Goal: Feedback & Contribution: Submit feedback/report problem

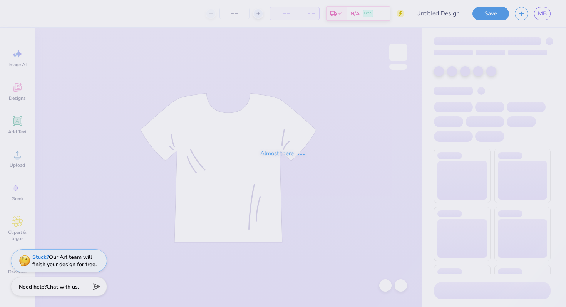
type input "[PERSON_NAME] : The [GEOGRAPHIC_DATA][US_STATE]"
type input "24"
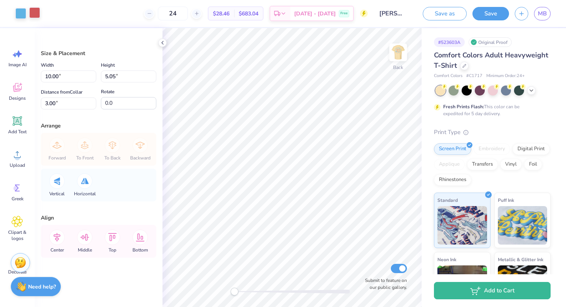
click at [40, 12] on div at bounding box center [34, 12] width 11 height 11
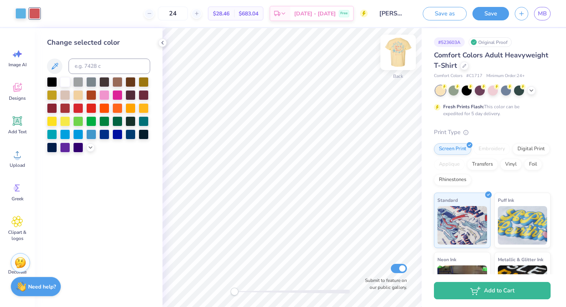
click at [402, 50] on img at bounding box center [398, 52] width 31 height 31
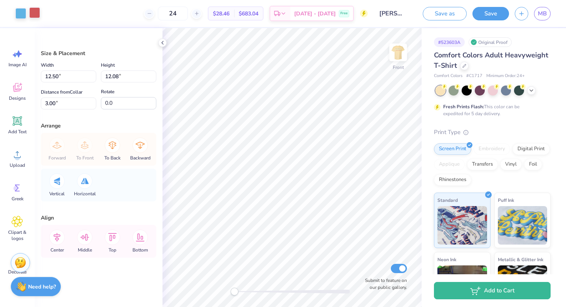
click at [37, 11] on div at bounding box center [34, 12] width 11 height 11
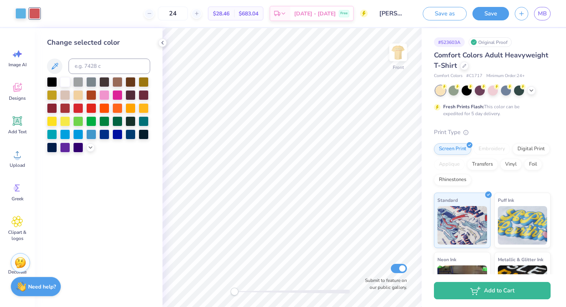
click at [75, 15] on div "24 $28.46 Per Item $683.04 Total Est. Delivery Oct 10 - 13 Free" at bounding box center [207, 13] width 322 height 27
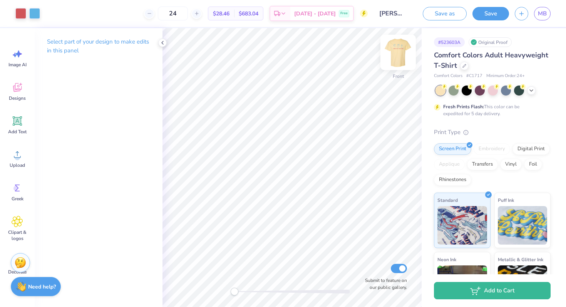
click at [396, 55] on img at bounding box center [398, 52] width 31 height 31
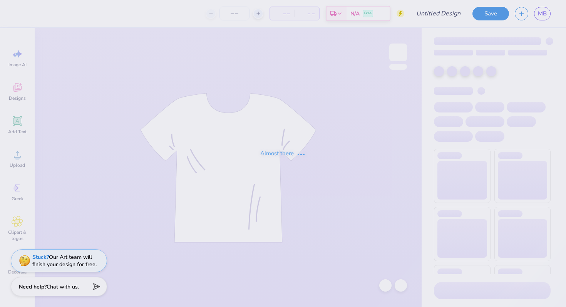
type input "[PERSON_NAME] : The [GEOGRAPHIC_DATA][US_STATE]"
type input "24"
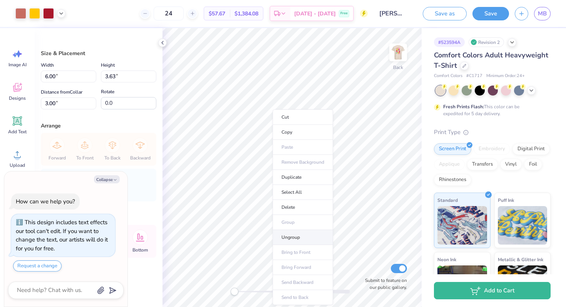
click at [294, 236] on li "Ungroup" at bounding box center [303, 237] width 60 height 15
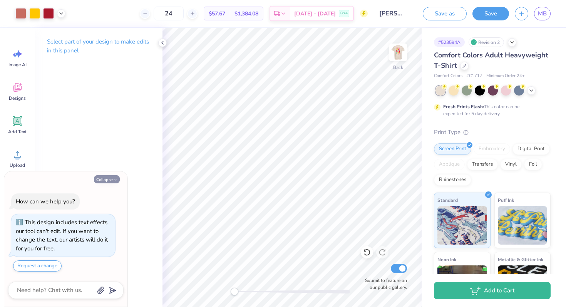
click at [114, 179] on polyline "button" at bounding box center [115, 179] width 2 height 1
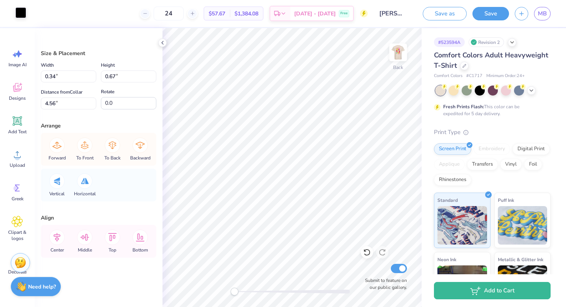
click at [24, 15] on div at bounding box center [20, 12] width 11 height 11
click at [28, 20] on div "Art colors 24 $57.67 Per Item $1,384.08 Total Est. Delivery Oct 10 - 13 Free De…" at bounding box center [283, 13] width 566 height 27
click at [27, 13] on div "Art colors 24 $57.67 Per Item $1,384.08 Total Est. Delivery Oct 10 - 13 Free De…" at bounding box center [283, 13] width 566 height 27
click at [21, 12] on div at bounding box center [20, 12] width 11 height 11
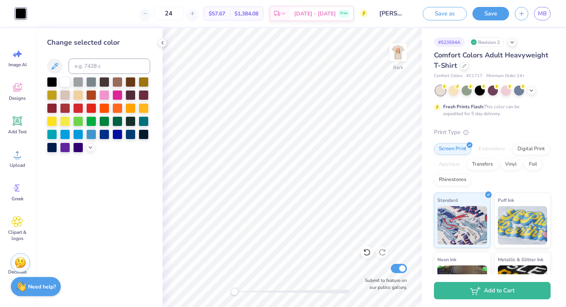
click at [82, 15] on div "24 $57.67 Per Item $1,384.08 Total Est. Delivery Oct 10 - 13 Free" at bounding box center [200, 13] width 336 height 27
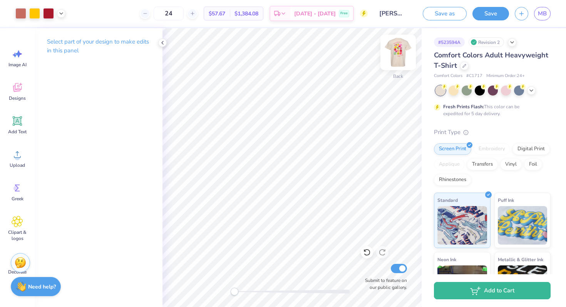
click at [402, 48] on img at bounding box center [398, 52] width 31 height 31
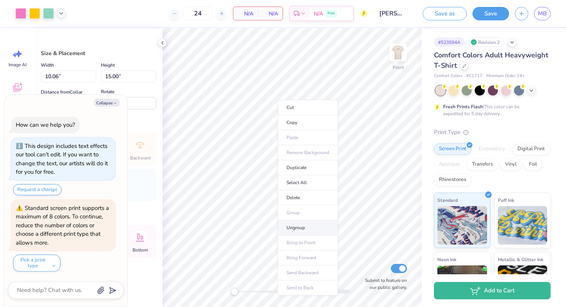
click at [300, 223] on li "Ungroup" at bounding box center [308, 227] width 60 height 15
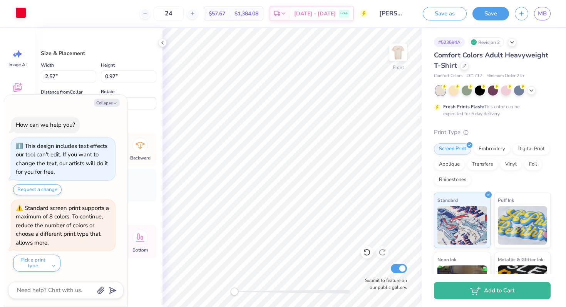
click at [15, 9] on div at bounding box center [20, 12] width 11 height 11
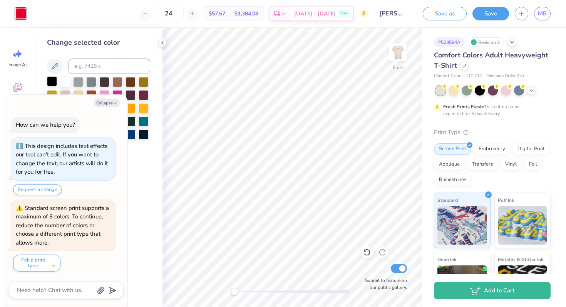
click at [56, 81] on div at bounding box center [52, 81] width 10 height 10
click at [112, 99] on button "Collapse" at bounding box center [107, 103] width 26 height 8
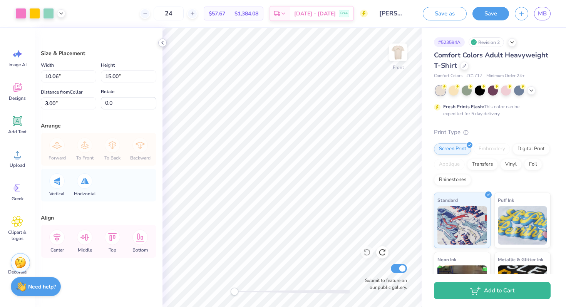
click at [160, 42] on icon at bounding box center [162, 43] width 6 height 6
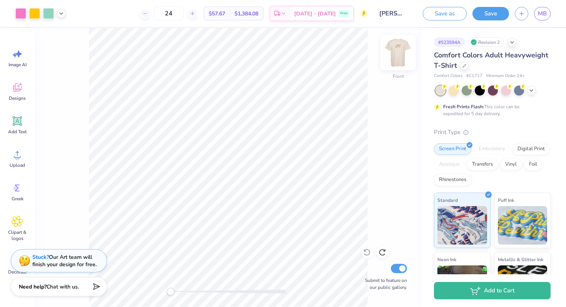
click at [400, 50] on img at bounding box center [398, 52] width 31 height 31
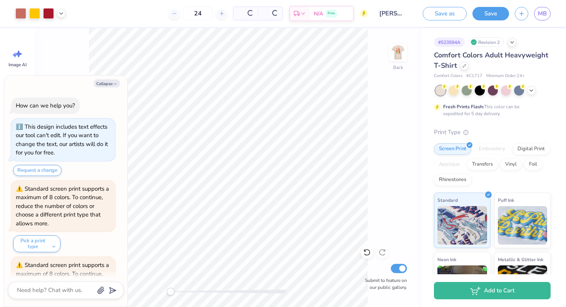
scroll to position [57, 0]
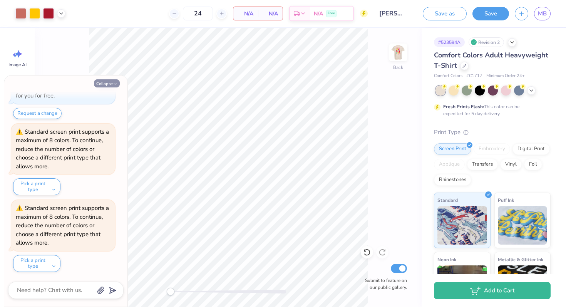
click at [114, 84] on polyline "button" at bounding box center [115, 84] width 2 height 1
type textarea "x"
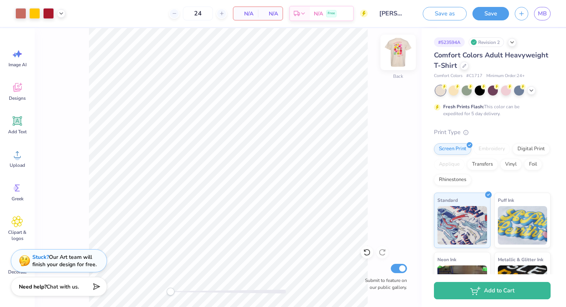
click at [400, 52] on img at bounding box center [398, 52] width 31 height 31
click at [64, 14] on icon at bounding box center [61, 13] width 6 height 6
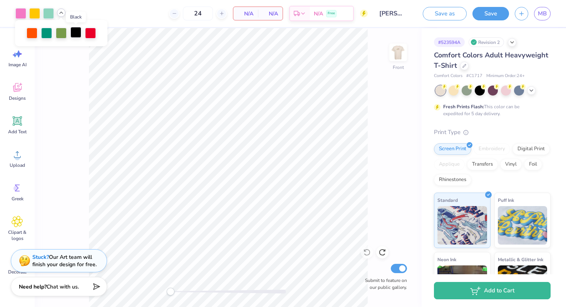
click at [75, 33] on div at bounding box center [75, 32] width 11 height 11
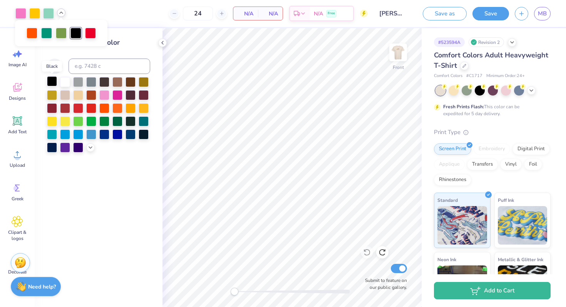
click at [49, 83] on div at bounding box center [52, 81] width 10 height 10
click at [117, 10] on div "24 N/A Per Item N/A Total Est. Delivery N/A Free" at bounding box center [219, 13] width 297 height 27
click at [59, 14] on icon at bounding box center [61, 13] width 6 height 6
click at [104, 8] on div "24 N/A Per Item N/A Total Est. Delivery N/A Free" at bounding box center [219, 13] width 297 height 27
click at [60, 13] on icon at bounding box center [61, 13] width 6 height 6
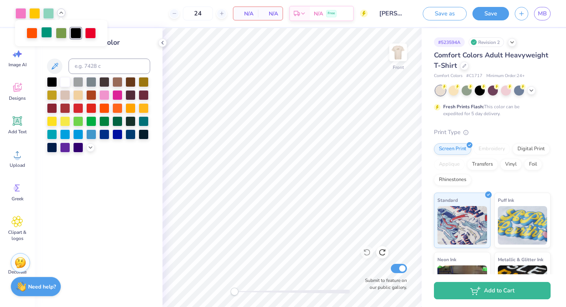
click at [44, 32] on div at bounding box center [46, 32] width 11 height 11
click at [77, 93] on div at bounding box center [78, 94] width 10 height 10
click at [47, 34] on div at bounding box center [46, 33] width 11 height 11
click at [87, 67] on input at bounding box center [110, 66] width 82 height 15
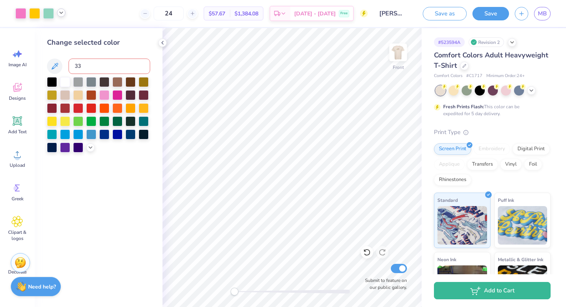
type input "337"
click at [63, 11] on icon at bounding box center [61, 13] width 6 height 6
click at [52, 32] on div at bounding box center [54, 32] width 11 height 11
click at [89, 64] on input at bounding box center [110, 66] width 82 height 15
type input "7548"
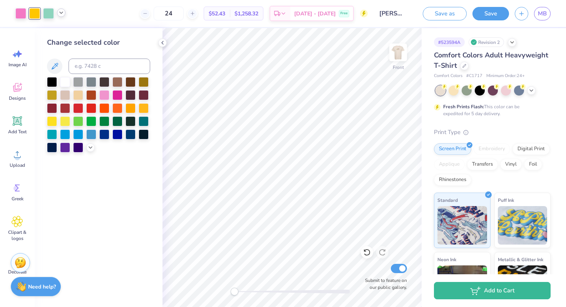
click at [63, 13] on icon at bounding box center [61, 13] width 6 height 6
click at [45, 34] on div at bounding box center [46, 32] width 11 height 11
click at [93, 69] on input at bounding box center [110, 66] width 82 height 15
type input "185"
click at [62, 9] on div at bounding box center [40, 13] width 50 height 11
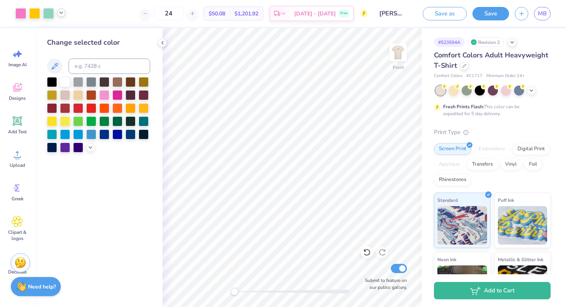
click at [62, 13] on polyline at bounding box center [61, 13] width 3 height 2
click at [101, 13] on div "24 $50.08 Per Item $1,201.92 Total Est. Delivery Oct 10 - 13 Free" at bounding box center [219, 13] width 297 height 27
click at [394, 50] on img at bounding box center [398, 52] width 31 height 31
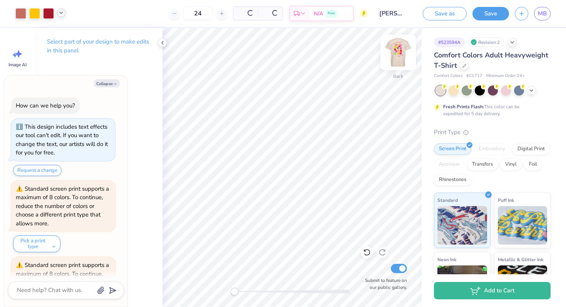
scroll to position [134, 0]
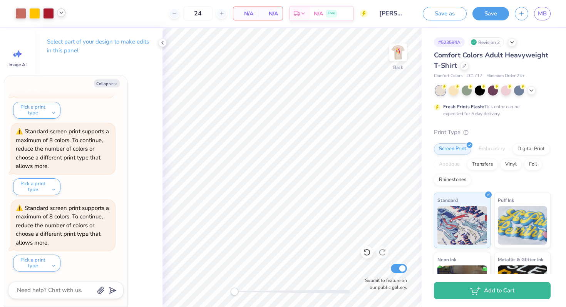
click at [60, 16] on div at bounding box center [61, 12] width 8 height 8
click at [89, 10] on div "24 N/A Per Item N/A Total Est. Delivery N/A Free" at bounding box center [219, 13] width 297 height 27
click at [405, 51] on img at bounding box center [398, 52] width 31 height 31
click at [61, 13] on icon at bounding box center [61, 13] width 6 height 6
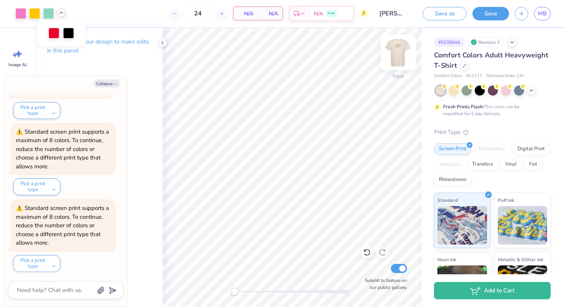
click at [400, 46] on img at bounding box center [398, 52] width 31 height 31
click at [62, 12] on icon at bounding box center [61, 13] width 6 height 6
click at [398, 50] on img at bounding box center [398, 52] width 31 height 31
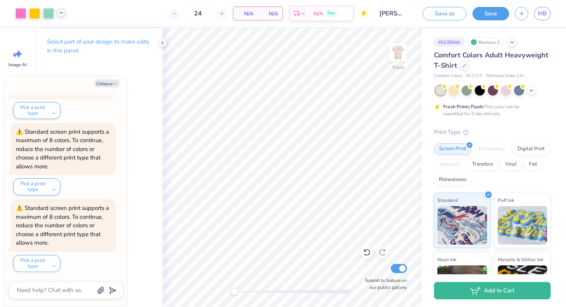
click at [64, 15] on icon at bounding box center [61, 13] width 6 height 6
drag, startPoint x: 395, startPoint y: 54, endPoint x: 200, endPoint y: 0, distance: 202.0
click at [396, 54] on img at bounding box center [398, 52] width 15 height 15
click at [50, 15] on div at bounding box center [48, 12] width 11 height 11
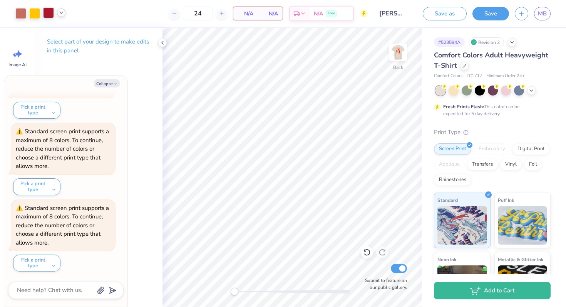
type textarea "x"
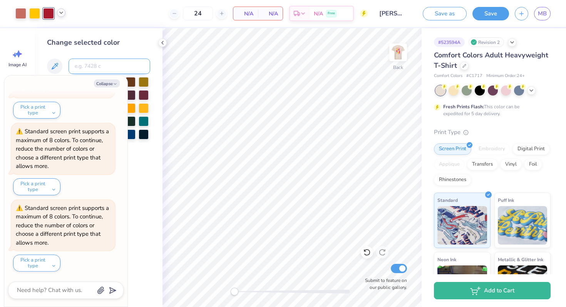
click at [92, 60] on input at bounding box center [110, 66] width 82 height 15
type input "185"
type textarea "x"
click at [104, 84] on button "Collapse" at bounding box center [107, 83] width 26 height 8
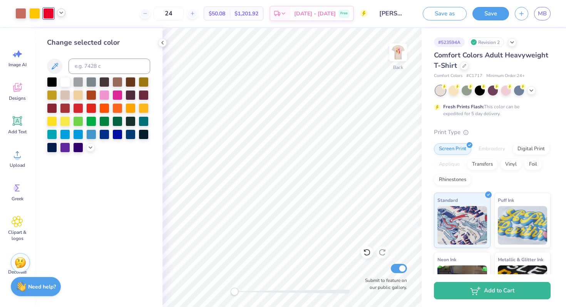
click at [61, 15] on icon at bounding box center [61, 13] width 6 height 6
click at [398, 55] on img at bounding box center [398, 52] width 31 height 31
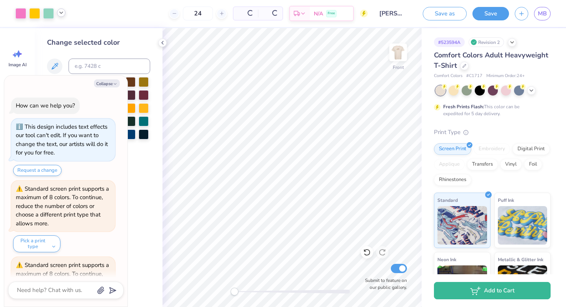
scroll to position [516, 0]
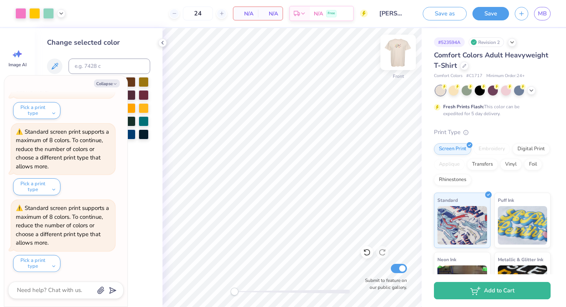
click at [394, 58] on img at bounding box center [398, 52] width 31 height 31
click at [113, 83] on icon "button" at bounding box center [115, 84] width 5 height 5
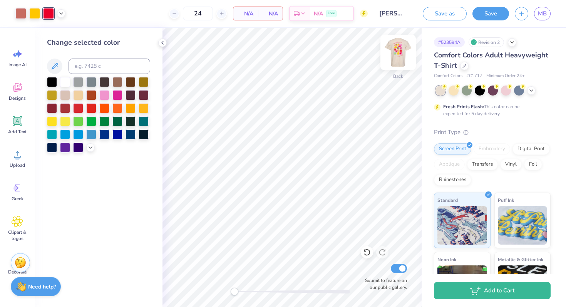
click at [394, 54] on img at bounding box center [398, 52] width 31 height 31
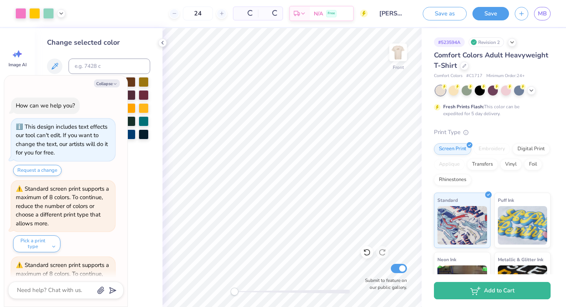
scroll to position [669, 0]
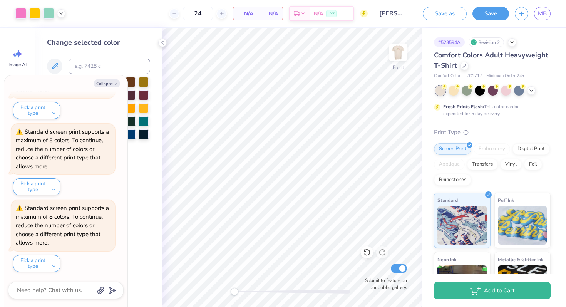
click at [67, 13] on div "Art colors 24 N/A Per Item N/A Total Est. Delivery N/A Free Design Title Mia Be…" at bounding box center [283, 13] width 566 height 27
click at [63, 13] on icon at bounding box center [61, 13] width 6 height 6
click at [400, 48] on img at bounding box center [398, 52] width 31 height 31
click at [23, 10] on div at bounding box center [20, 12] width 11 height 11
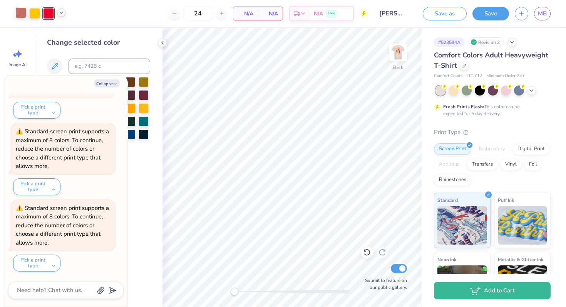
type textarea "x"
click at [91, 67] on input at bounding box center [110, 66] width 82 height 15
type input "231"
type textarea "x"
click at [103, 86] on button "Collapse" at bounding box center [107, 83] width 26 height 8
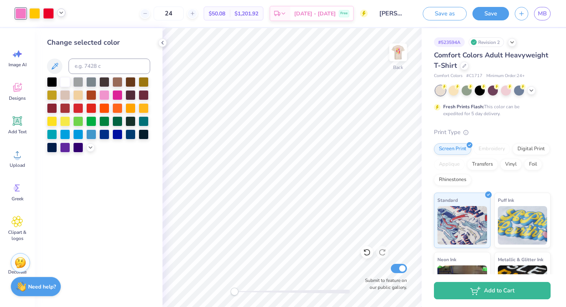
click at [62, 14] on icon at bounding box center [61, 13] width 6 height 6
click at [401, 54] on img at bounding box center [398, 52] width 31 height 31
click at [400, 56] on img at bounding box center [398, 52] width 31 height 31
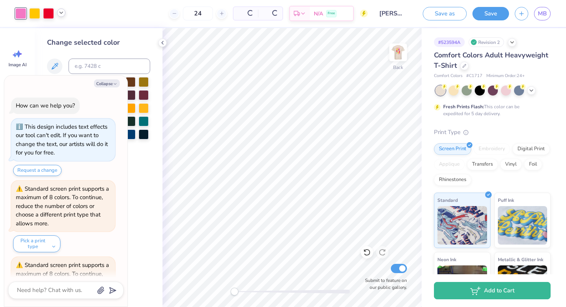
scroll to position [821, 0]
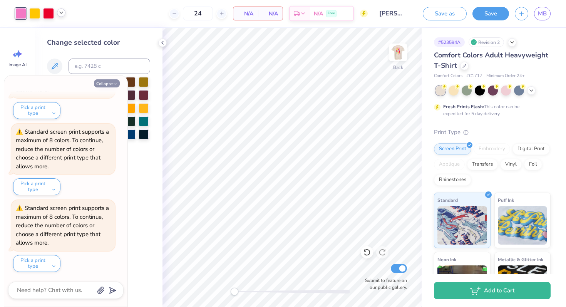
click at [97, 84] on button "Collapse" at bounding box center [107, 83] width 26 height 8
type textarea "x"
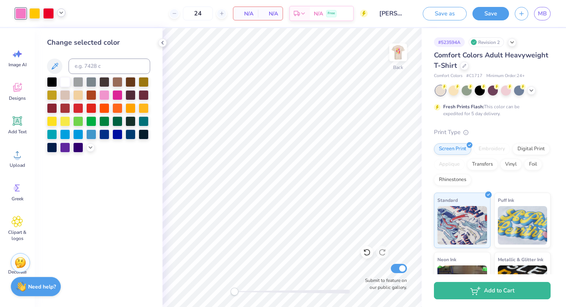
click at [62, 12] on icon at bounding box center [61, 13] width 6 height 6
click at [33, 34] on div at bounding box center [32, 32] width 11 height 11
click at [80, 62] on input at bounding box center [110, 66] width 82 height 15
type input "337"
click at [62, 10] on icon at bounding box center [61, 13] width 6 height 6
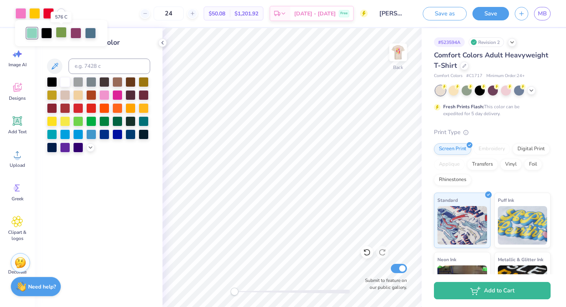
click at [60, 32] on div at bounding box center [61, 32] width 11 height 11
click at [85, 68] on input at bounding box center [110, 66] width 82 height 15
type input "337"
click at [62, 13] on polyline at bounding box center [61, 13] width 3 height 2
click at [67, 34] on div at bounding box center [68, 32] width 11 height 11
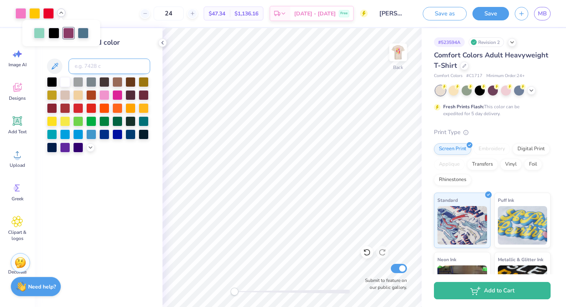
click at [88, 67] on input at bounding box center [110, 66] width 82 height 15
type input "3"
type input "231"
click at [60, 9] on div at bounding box center [61, 12] width 8 height 8
click at [393, 55] on img at bounding box center [398, 52] width 31 height 31
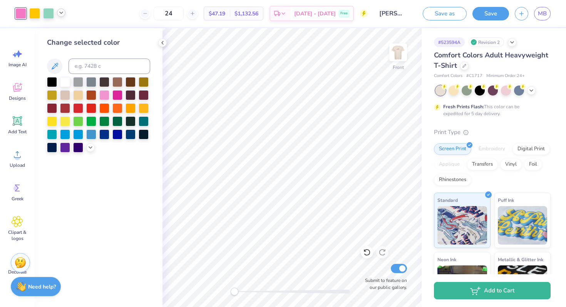
click at [62, 12] on icon at bounding box center [61, 13] width 6 height 6
click at [392, 52] on img at bounding box center [398, 52] width 31 height 31
click at [60, 13] on polyline at bounding box center [61, 13] width 3 height 2
click at [398, 55] on img at bounding box center [398, 52] width 31 height 31
click at [62, 11] on icon at bounding box center [61, 13] width 6 height 6
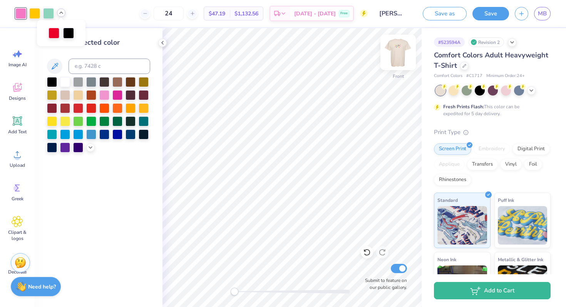
click at [401, 51] on img at bounding box center [398, 52] width 31 height 31
click at [60, 12] on icon at bounding box center [61, 13] width 6 height 6
click at [77, 34] on div at bounding box center [75, 32] width 11 height 11
click at [90, 70] on input at bounding box center [110, 66] width 82 height 15
type input "337"
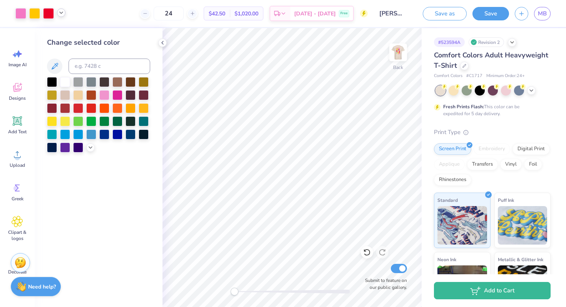
click at [62, 11] on icon at bounding box center [61, 13] width 6 height 6
click at [402, 52] on img at bounding box center [398, 52] width 31 height 31
click at [63, 14] on icon at bounding box center [61, 13] width 6 height 6
click at [397, 46] on img at bounding box center [398, 52] width 31 height 31
click at [61, 13] on icon at bounding box center [61, 13] width 6 height 6
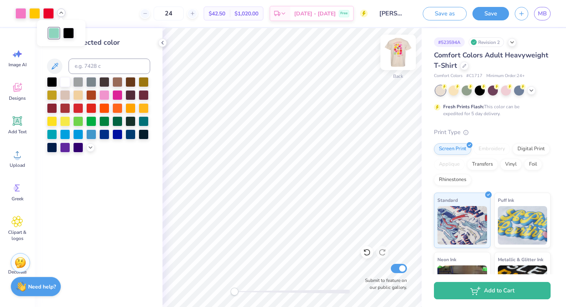
click at [403, 50] on img at bounding box center [398, 52] width 31 height 31
click at [62, 13] on icon at bounding box center [61, 13] width 6 height 6
click at [401, 47] on img at bounding box center [398, 52] width 31 height 31
click at [64, 14] on icon at bounding box center [61, 13] width 6 height 6
click at [103, 13] on div "24 $42.50 Per Item $1,020.00 Total Est. Delivery Oct 10 - 13 Free" at bounding box center [219, 13] width 297 height 27
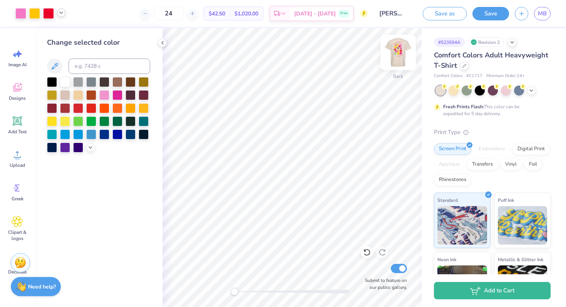
click at [395, 50] on img at bounding box center [398, 52] width 31 height 31
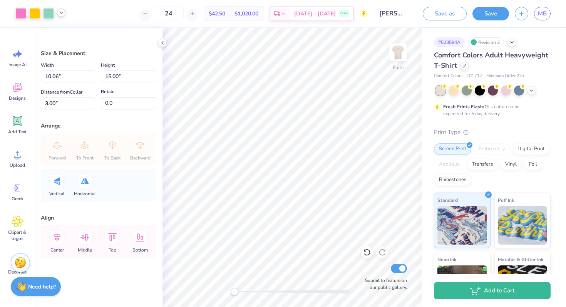
click at [62, 13] on icon at bounding box center [61, 13] width 6 height 6
click at [14, 10] on div "Art colors" at bounding box center [13, 13] width 26 height 27
click at [18, 10] on div at bounding box center [20, 12] width 11 height 11
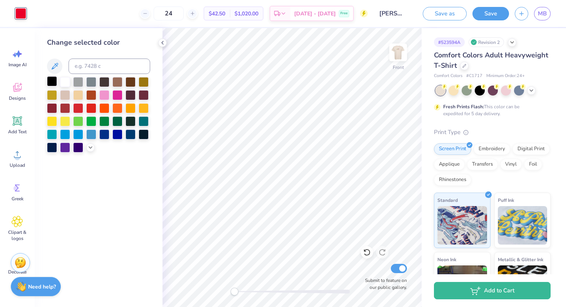
click at [51, 77] on div at bounding box center [52, 81] width 10 height 10
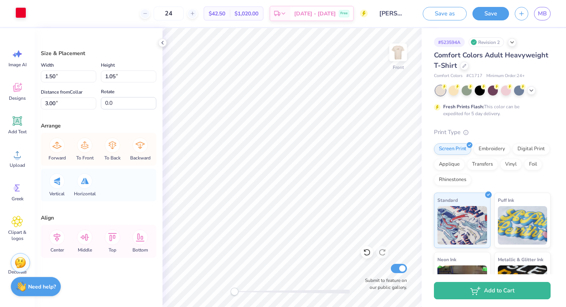
click at [24, 18] on div at bounding box center [20, 12] width 11 height 11
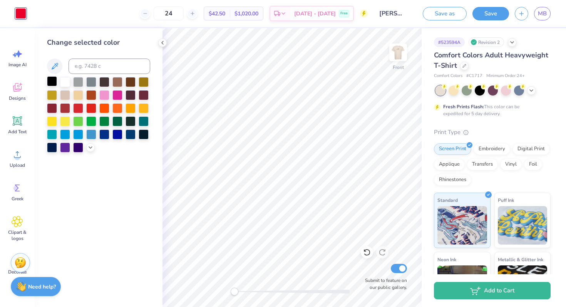
click at [55, 83] on div at bounding box center [52, 81] width 10 height 10
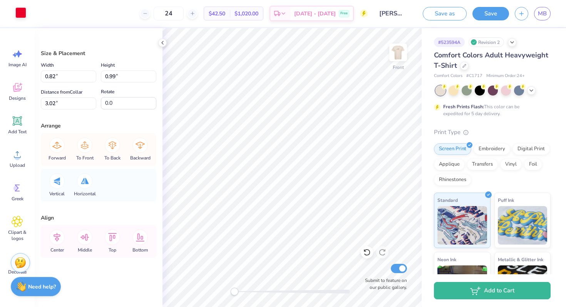
click at [20, 18] on div at bounding box center [20, 12] width 11 height 11
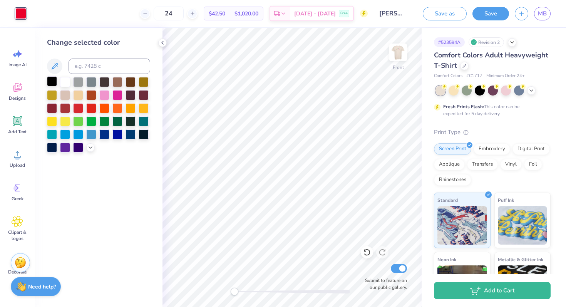
click at [51, 81] on div at bounding box center [52, 81] width 10 height 10
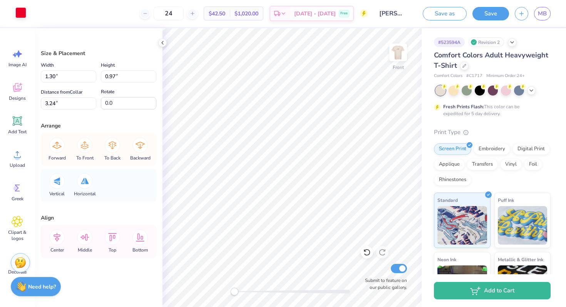
click at [21, 13] on div at bounding box center [20, 12] width 11 height 11
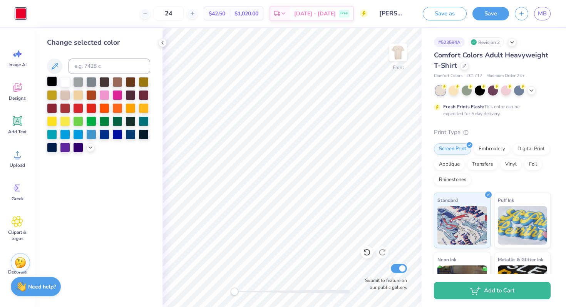
click at [51, 78] on div at bounding box center [52, 81] width 10 height 10
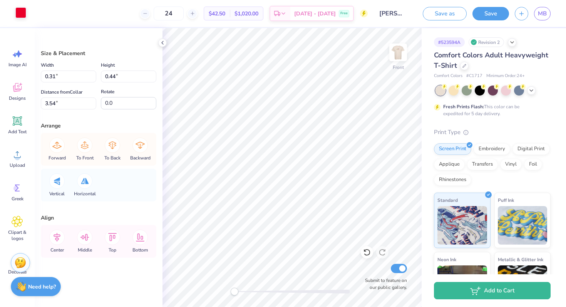
click at [15, 17] on div at bounding box center [20, 12] width 11 height 11
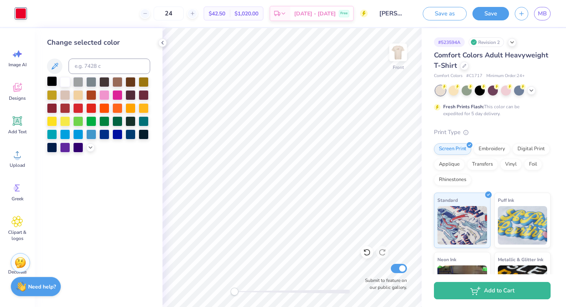
click at [52, 77] on div at bounding box center [52, 81] width 10 height 10
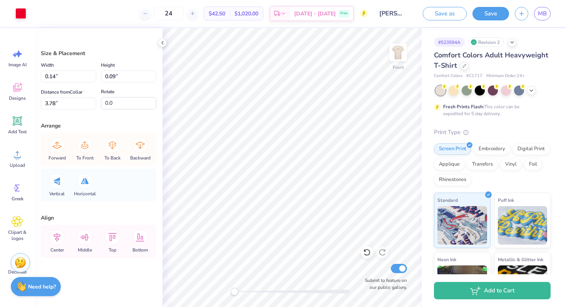
click at [27, 13] on div "Art colors 24 $42.50 Per Item $1,020.00 Total Est. Delivery Oct 10 - 13 Free De…" at bounding box center [283, 13] width 566 height 27
click at [22, 13] on div at bounding box center [20, 12] width 11 height 11
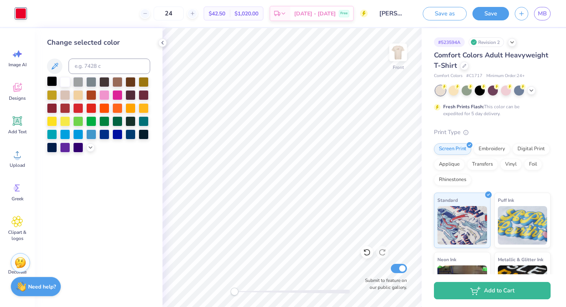
click at [54, 84] on div at bounding box center [52, 81] width 10 height 10
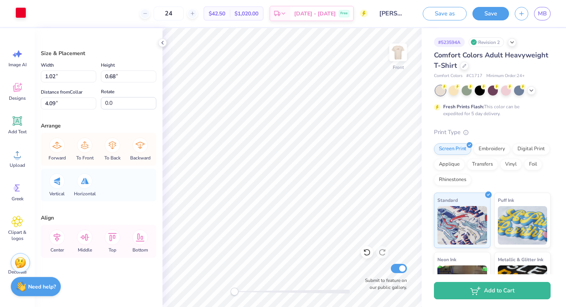
click at [23, 13] on div at bounding box center [20, 12] width 11 height 11
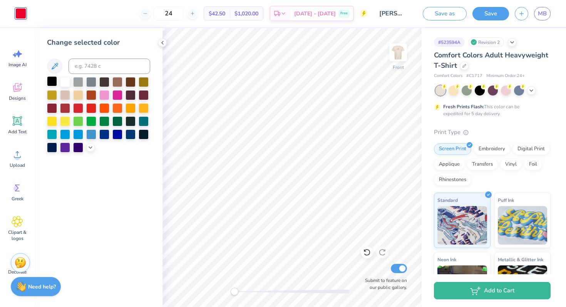
click at [52, 80] on div at bounding box center [52, 81] width 10 height 10
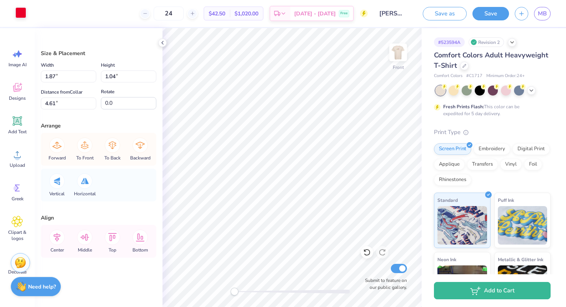
click at [16, 14] on div at bounding box center [20, 12] width 11 height 11
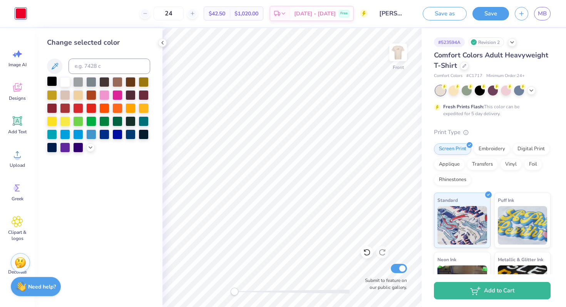
click at [54, 80] on div at bounding box center [52, 81] width 10 height 10
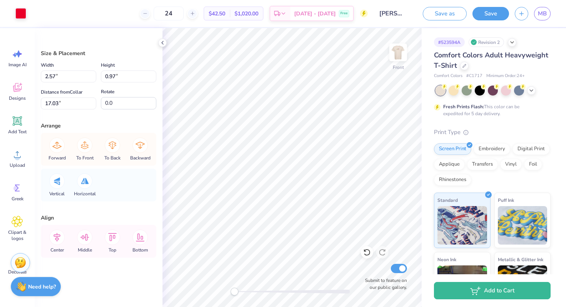
click at [19, 6] on div "Art colors" at bounding box center [13, 13] width 26 height 27
click at [19, 10] on div at bounding box center [20, 12] width 11 height 11
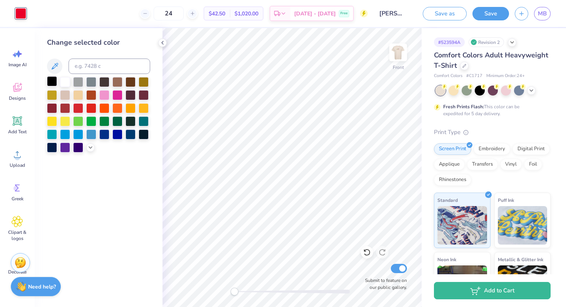
click at [54, 79] on div at bounding box center [52, 81] width 10 height 10
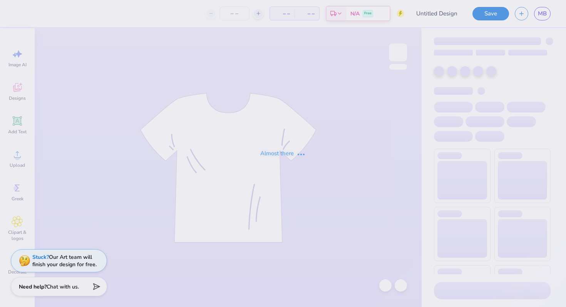
type input "[PERSON_NAME] : The [GEOGRAPHIC_DATA][US_STATE]"
type input "24"
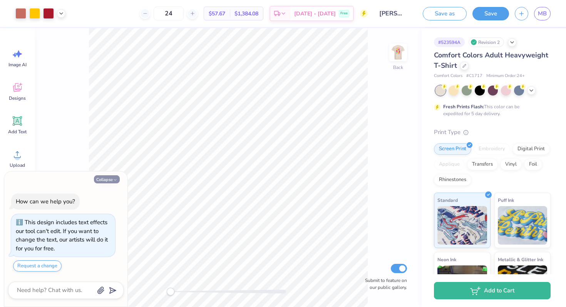
click at [116, 179] on polyline "button" at bounding box center [115, 179] width 2 height 1
type textarea "x"
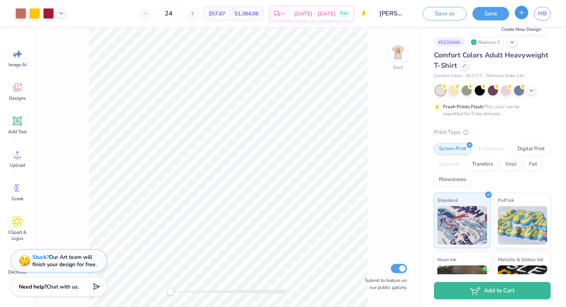
click at [520, 15] on icon "button" at bounding box center [521, 12] width 7 height 7
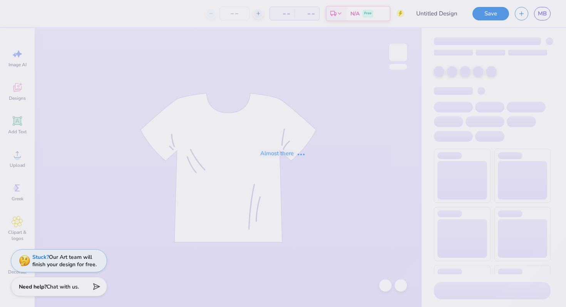
type input "[PERSON_NAME] : The [GEOGRAPHIC_DATA][US_STATE]"
type input "24"
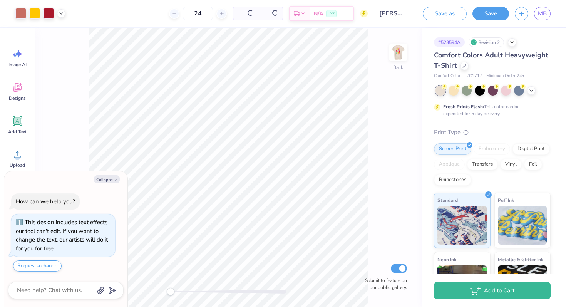
type textarea "x"
click at [522, 15] on icon "button" at bounding box center [521, 12] width 7 height 7
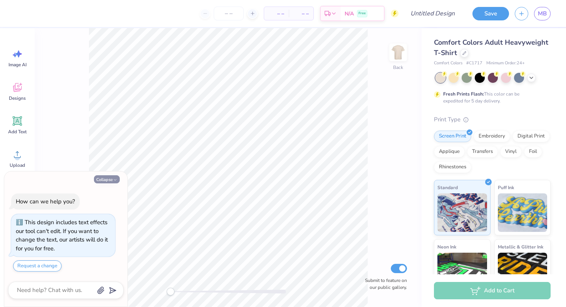
click at [97, 177] on button "Collapse" at bounding box center [107, 179] width 26 height 8
type textarea "x"
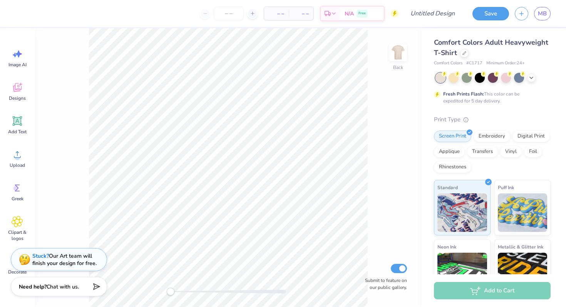
click at [44, 258] on strong "Stuck?" at bounding box center [40, 255] width 17 height 7
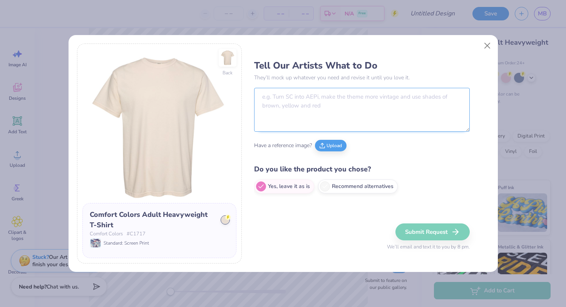
click at [295, 103] on textarea at bounding box center [362, 110] width 216 height 44
paste textarea "523594"
click at [258, 96] on textarea "523594" at bounding box center [362, 110] width 216 height 44
click at [400, 101] on textarea "Copy Proof 523594" at bounding box center [362, 110] width 216 height 44
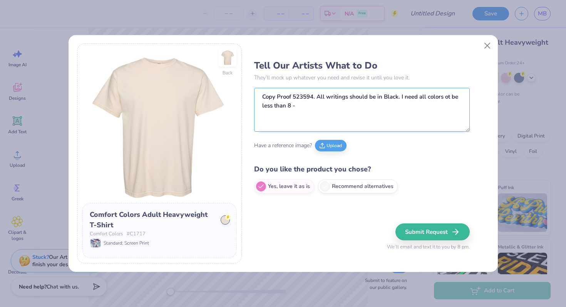
paste textarea "maybe one version with the colors on the front (primary colors and green)"
drag, startPoint x: 296, startPoint y: 105, endPoint x: 348, endPoint y: 109, distance: 51.7
click at [348, 109] on textarea "Copy Proof 523594. All writings should be in Black. I need all colors ot be les…" at bounding box center [362, 110] width 216 height 44
click at [442, 106] on textarea "Copy Proof 523594. All writings should be in Black. I need all colors ot be les…" at bounding box center [362, 110] width 216 height 44
click at [446, 99] on textarea "Copy Proof 523594. All writings should be in Black. I need all colors ot be les…" at bounding box center [362, 110] width 216 height 44
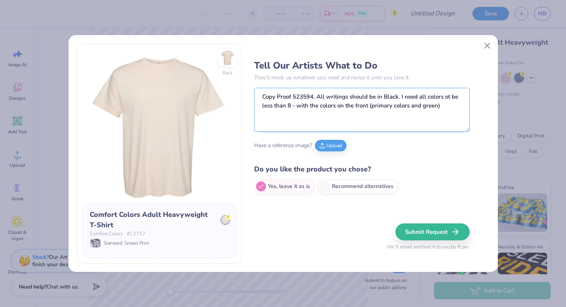
click at [446, 99] on textarea "Copy Proof 523594. All writings should be in Black. I need all colors ot be les…" at bounding box center [362, 110] width 216 height 44
click at [474, 112] on div "Tell Our Artists What to Do They’ll mock up whatever you need and revise it unt…" at bounding box center [371, 154] width 235 height 220
click at [451, 109] on textarea "Copy Proof 523594. All writings should be in Black. I need all colors to be les…" at bounding box center [362, 110] width 216 height 44
click at [457, 111] on textarea "Copy Proof 523594. All writings should be in Black. I need all colors to be les…" at bounding box center [362, 110] width 216 height 44
type textarea "Copy Proof 523594. All writings should be in Black. I need all colors to be les…"
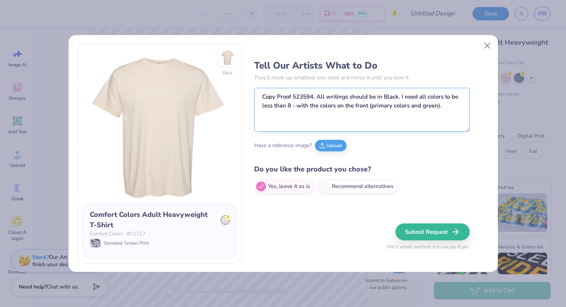
click at [454, 112] on textarea "Copy Proof 523594. All writings should be in Black. I need all colors to be les…" at bounding box center [362, 110] width 216 height 44
click at [416, 235] on button "Submit Request" at bounding box center [434, 231] width 74 height 17
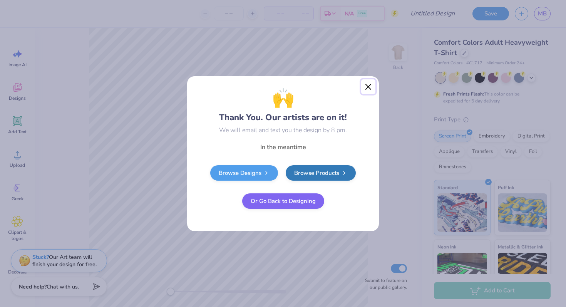
click at [367, 85] on button "Close" at bounding box center [368, 86] width 15 height 15
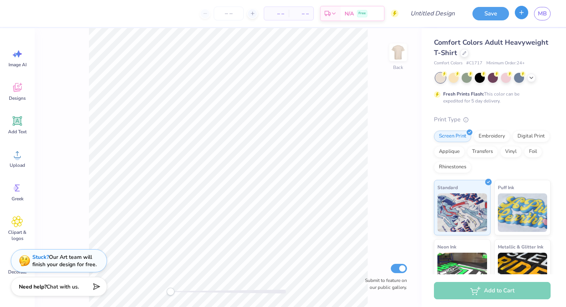
click at [520, 10] on icon "button" at bounding box center [521, 12] width 7 height 7
click at [518, 15] on button "button" at bounding box center [521, 12] width 13 height 13
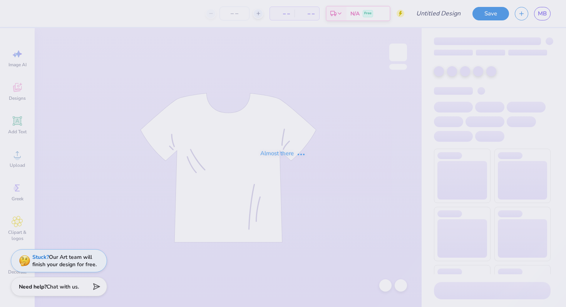
type input "[PERSON_NAME] : The [GEOGRAPHIC_DATA][US_STATE]"
type input "24"
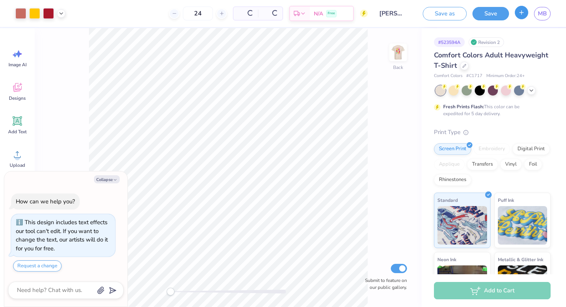
type textarea "x"
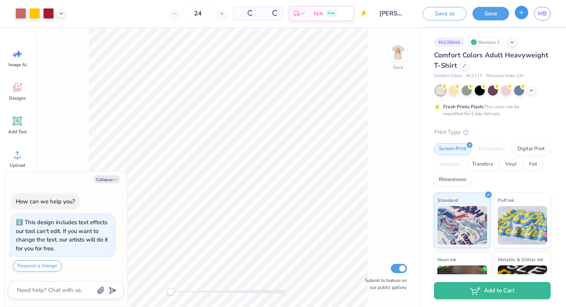
click at [519, 11] on icon "button" at bounding box center [521, 12] width 7 height 7
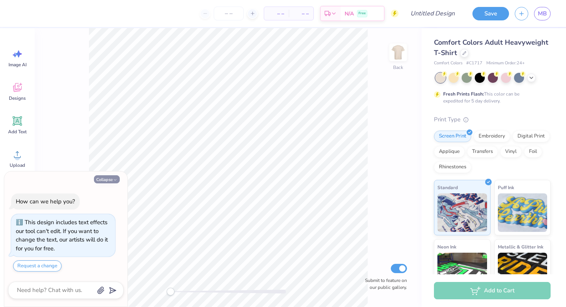
click at [113, 183] on button "Collapse" at bounding box center [107, 179] width 26 height 8
type textarea "x"
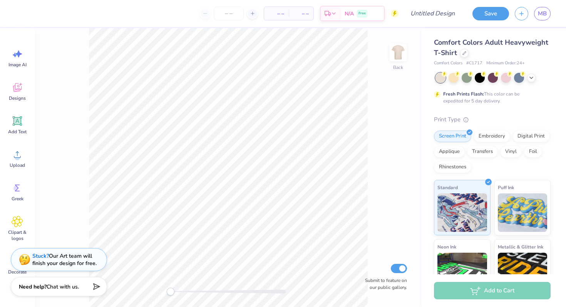
click at [37, 257] on strong "Stuck?" at bounding box center [40, 255] width 17 height 7
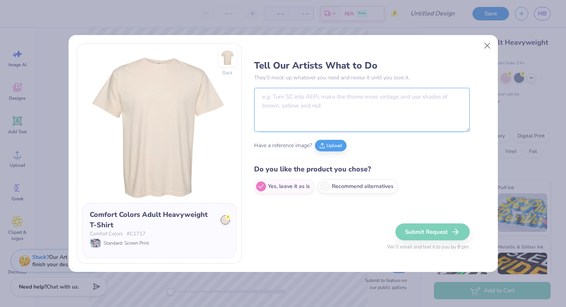
click at [270, 99] on textarea at bounding box center [362, 110] width 216 height 44
paste textarea "Copy Proof 523594. All writings should be in Black. I need all colors to be les…"
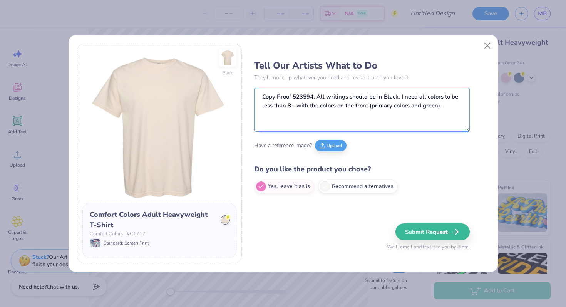
drag, startPoint x: 297, startPoint y: 107, endPoint x: 462, endPoint y: 107, distance: 164.4
click at [462, 107] on textarea "Copy Proof 523594. All writings should be in Black. I need all colors to be les…" at bounding box center [362, 110] width 216 height 44
paste textarea "colorful girly colors, pink, red, blue, green, yellow"
type textarea "Copy Proof 523594. All writings should be in Black. I need all colors to be les…"
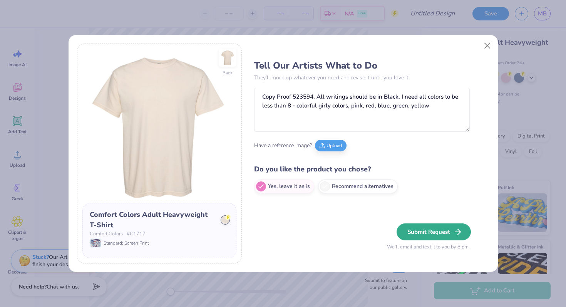
click at [434, 230] on button "Submit Request" at bounding box center [434, 231] width 74 height 17
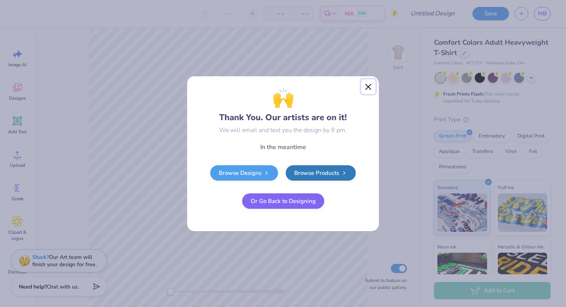
click at [369, 91] on button "Close" at bounding box center [368, 86] width 15 height 15
